Goal: Transaction & Acquisition: Purchase product/service

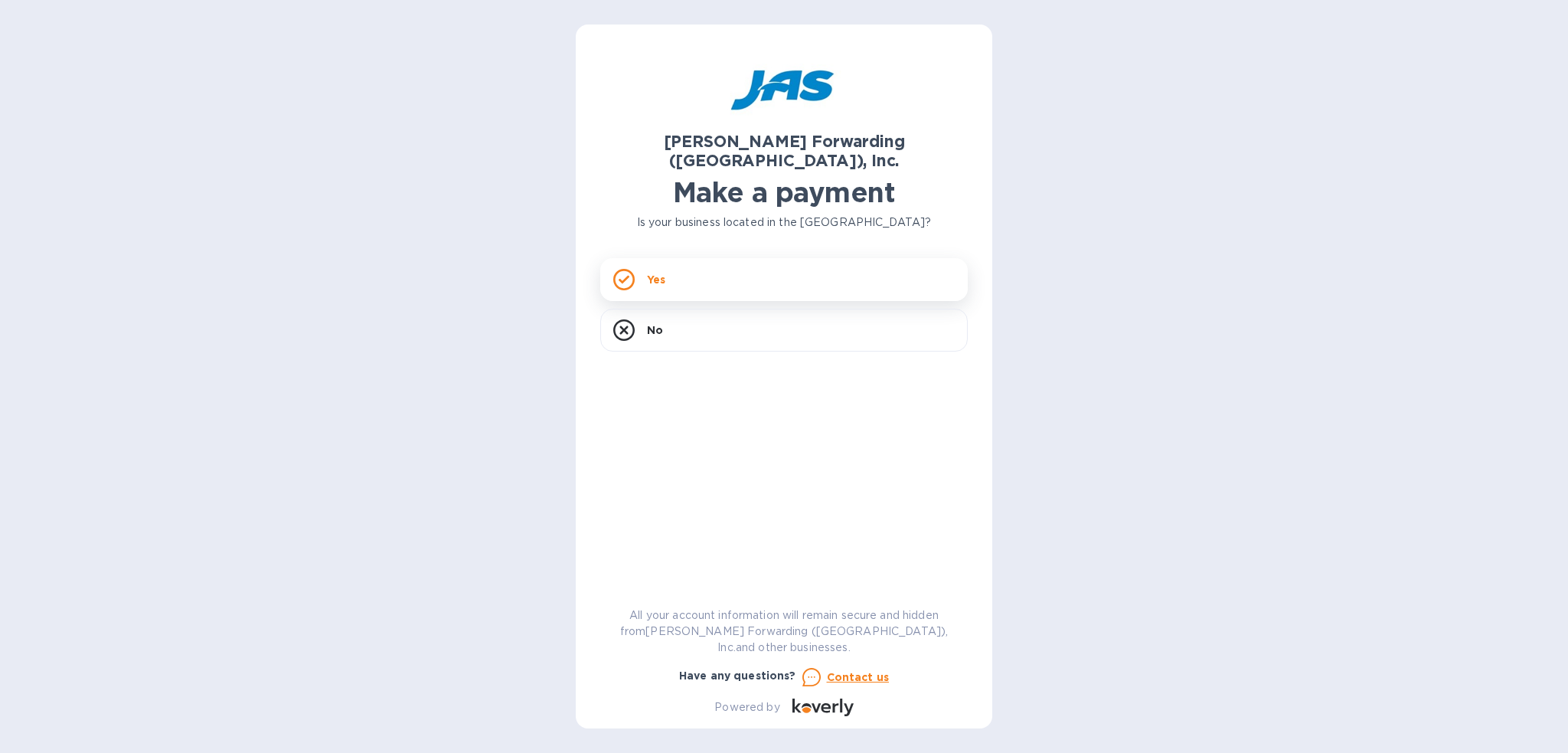
click at [663, 273] on div "Yes" at bounding box center [783, 279] width 367 height 43
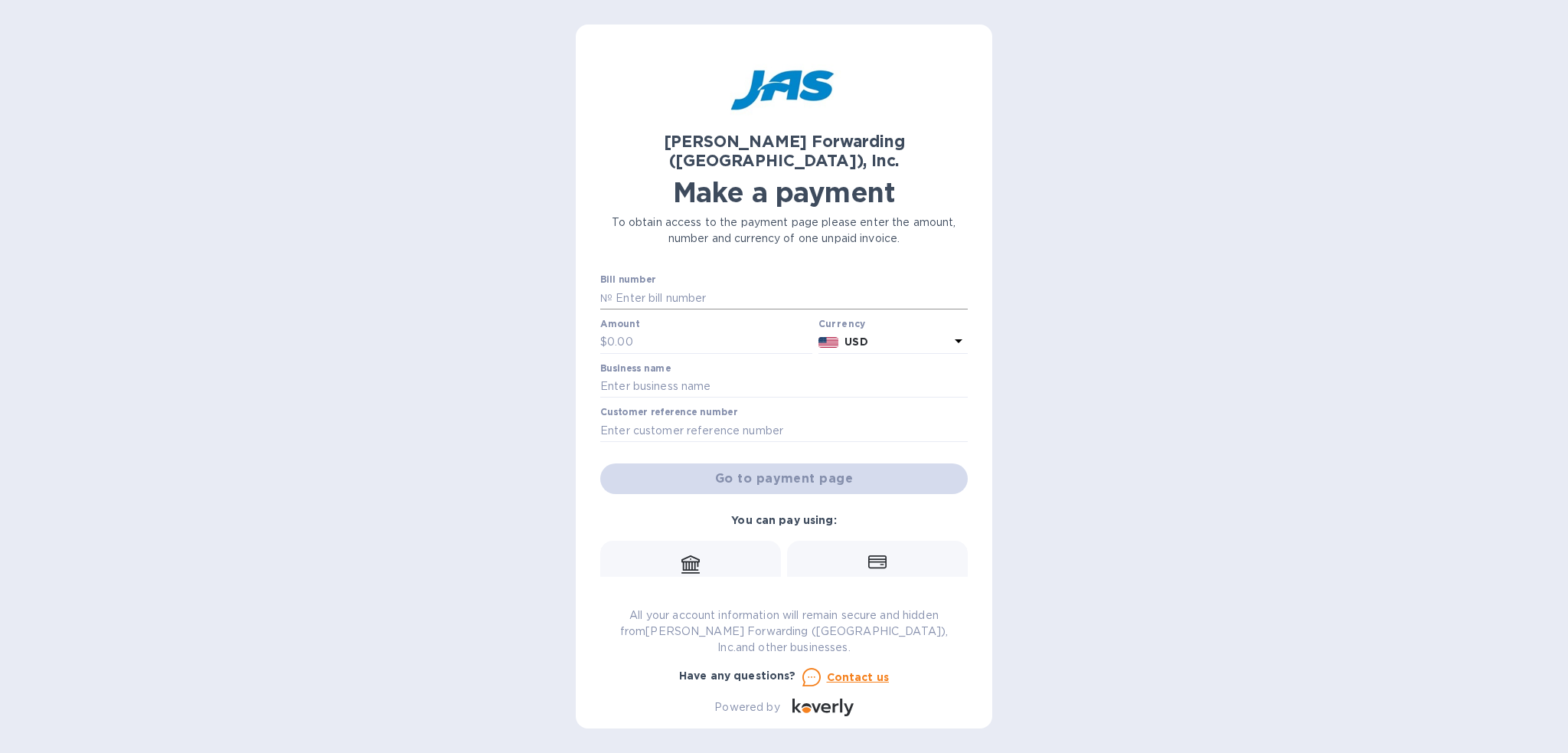
click at [646, 287] on input "text" at bounding box center [790, 298] width 355 height 23
click at [681, 287] on input "text" at bounding box center [790, 298] width 355 height 23
type input "b"
type input "BNA503319106"
type input "315.00"
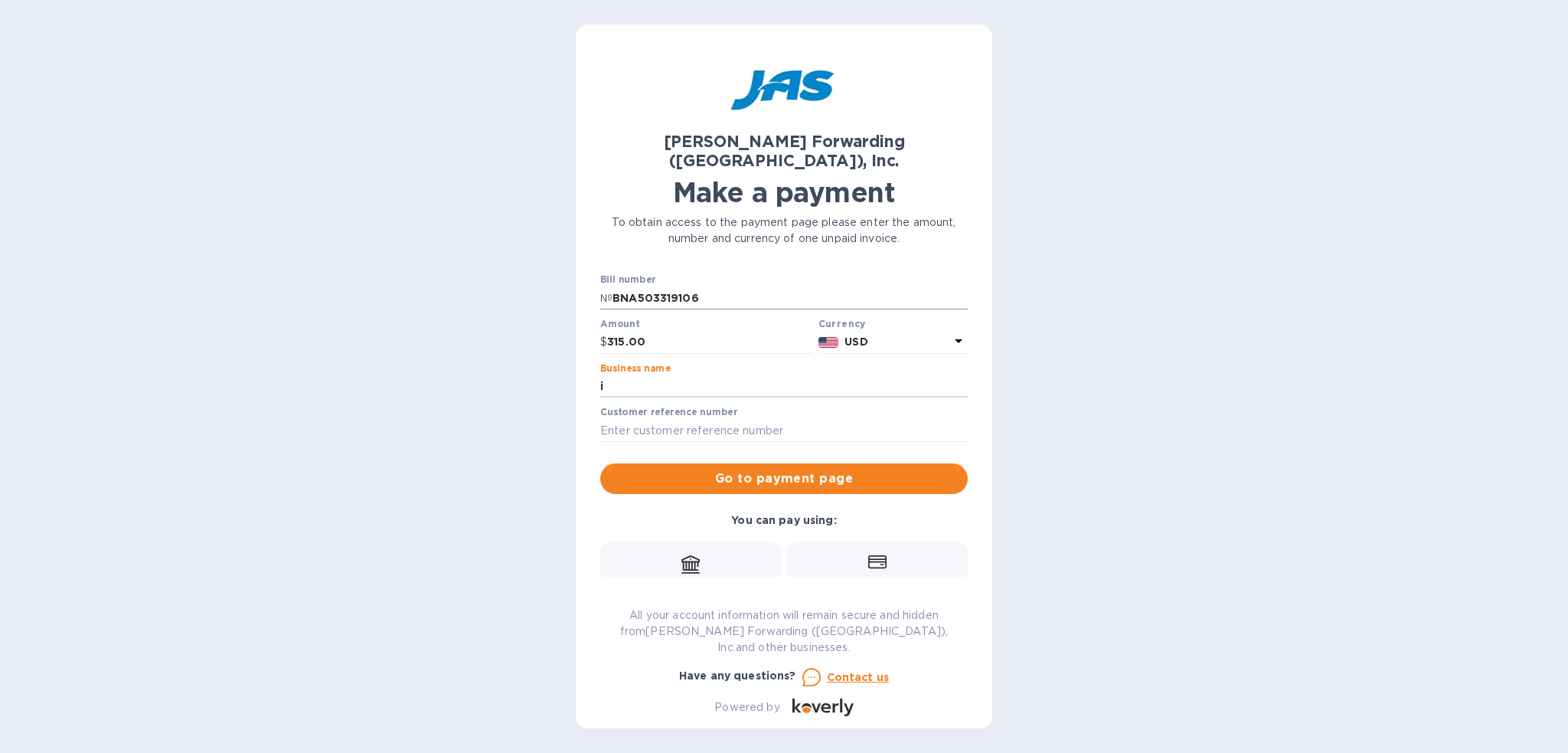
type input "i"
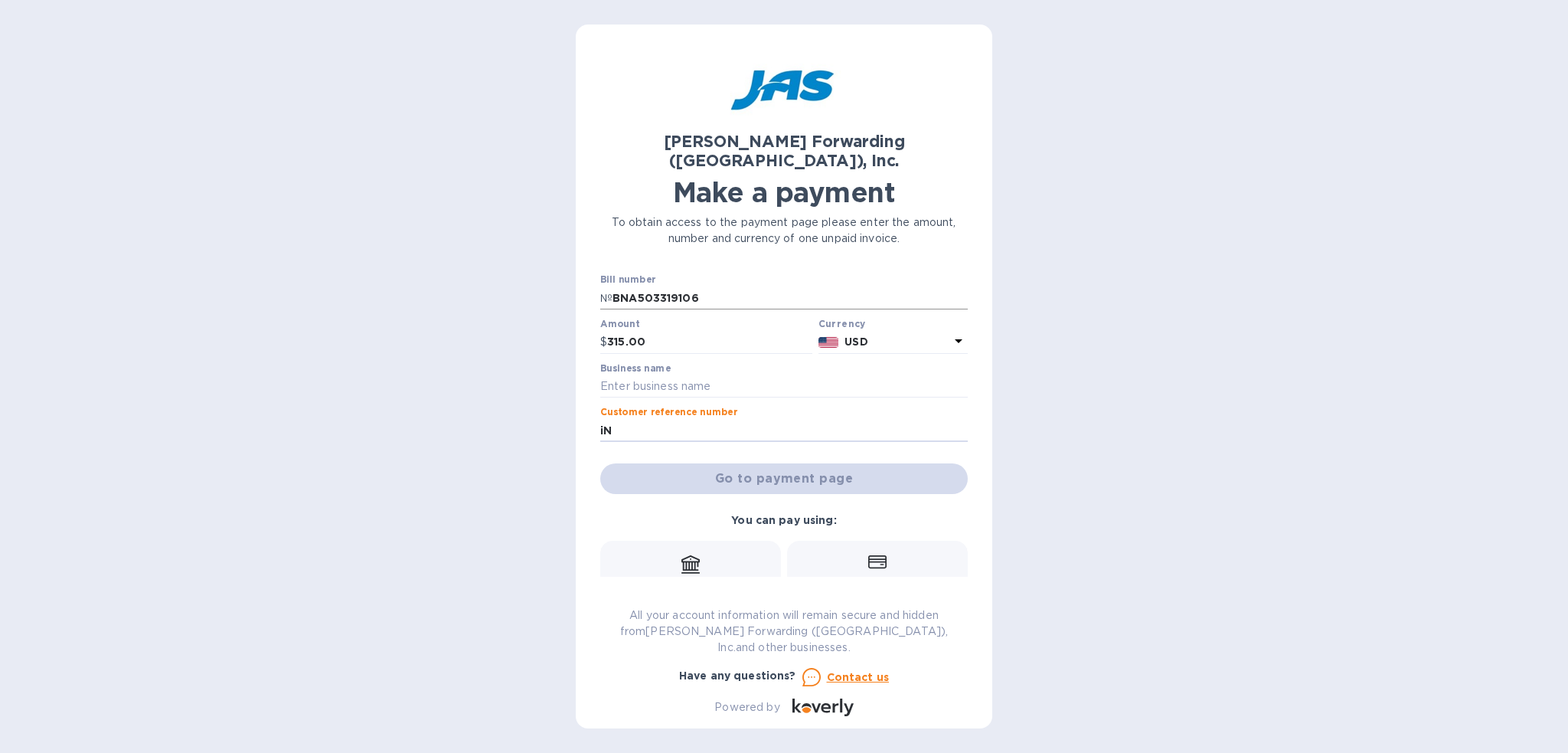
type input "i"
type input "Industrial Ma"
click at [664, 375] on input "text" at bounding box center [783, 386] width 367 height 23
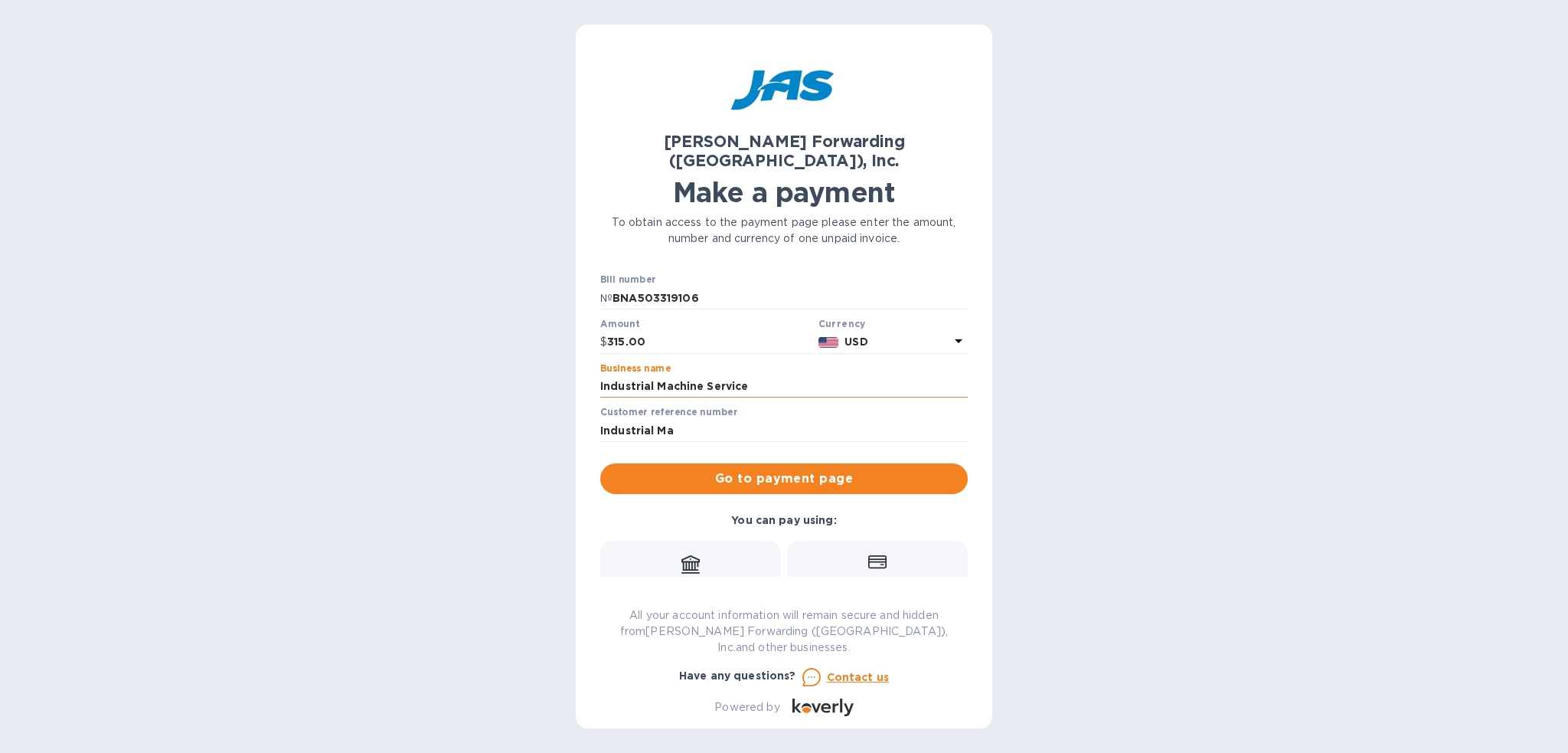
type input "Industrial Machine Service"
click at [680, 471] on button "Go to payment page" at bounding box center [783, 479] width 367 height 30
